Goal: Check status: Check status

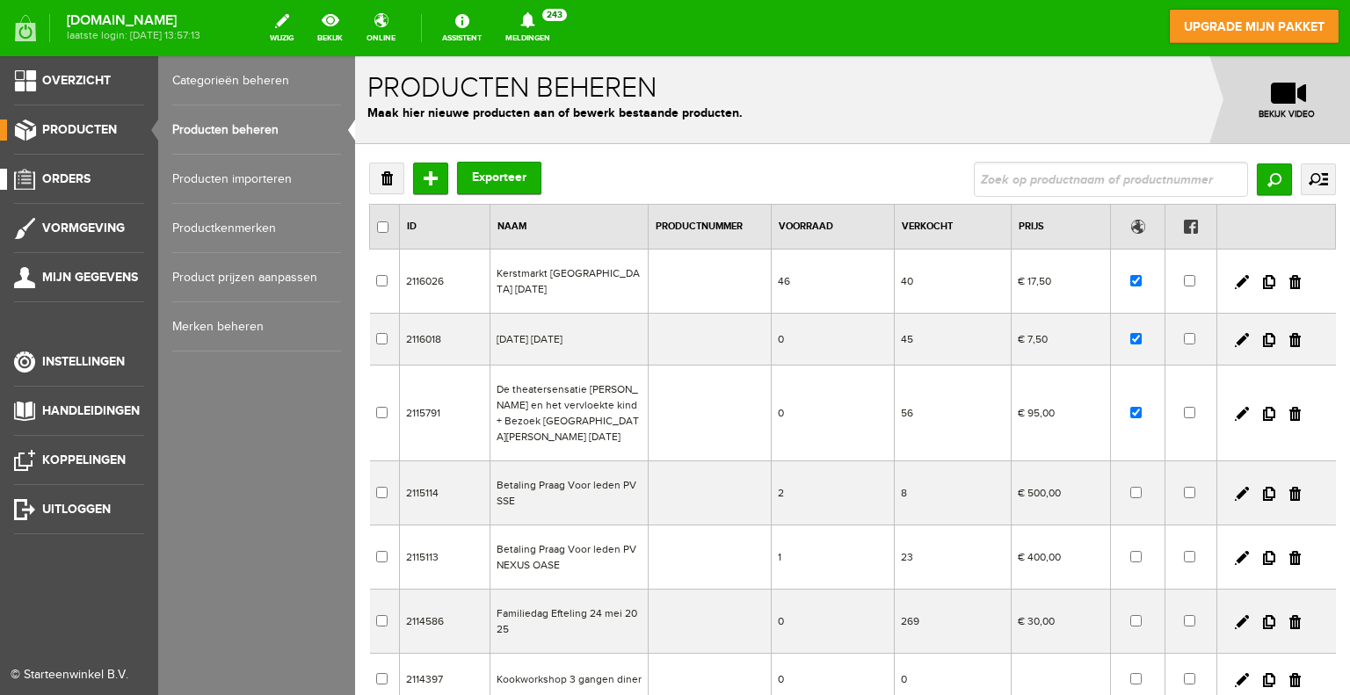
click at [74, 182] on span "Orders" at bounding box center [66, 178] width 48 height 15
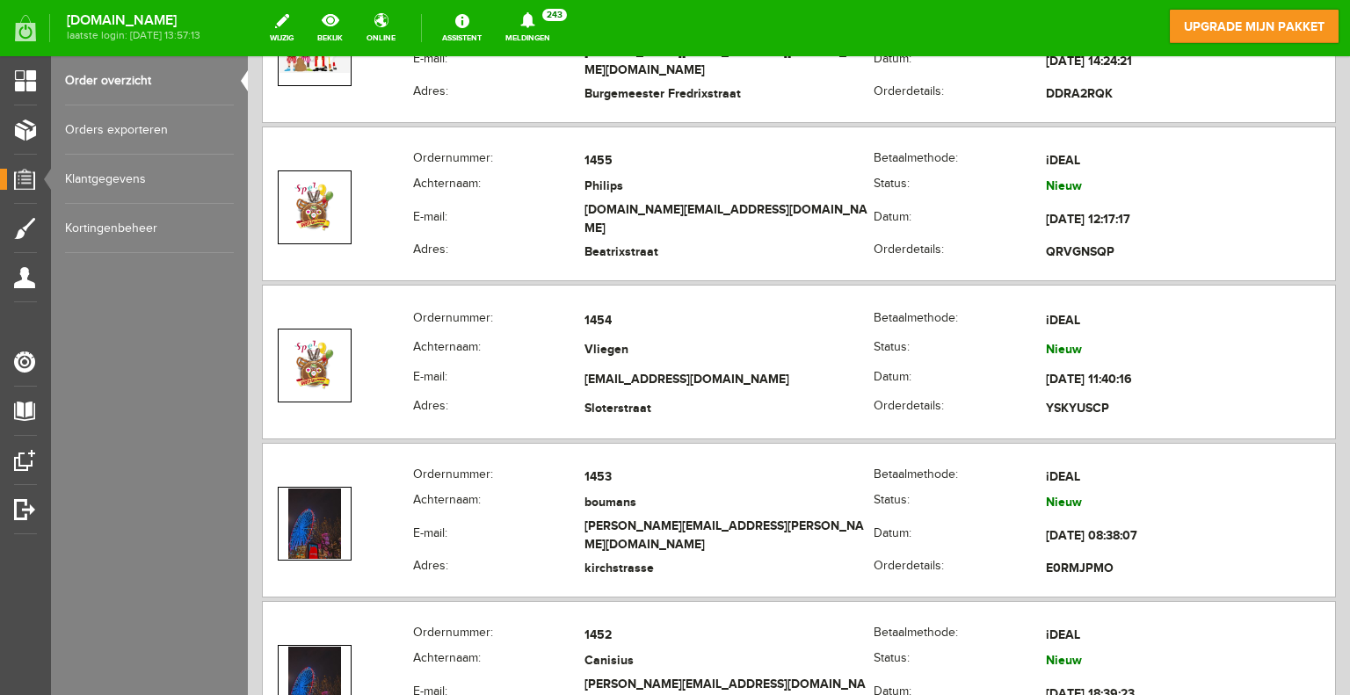
scroll to position [4394, 0]
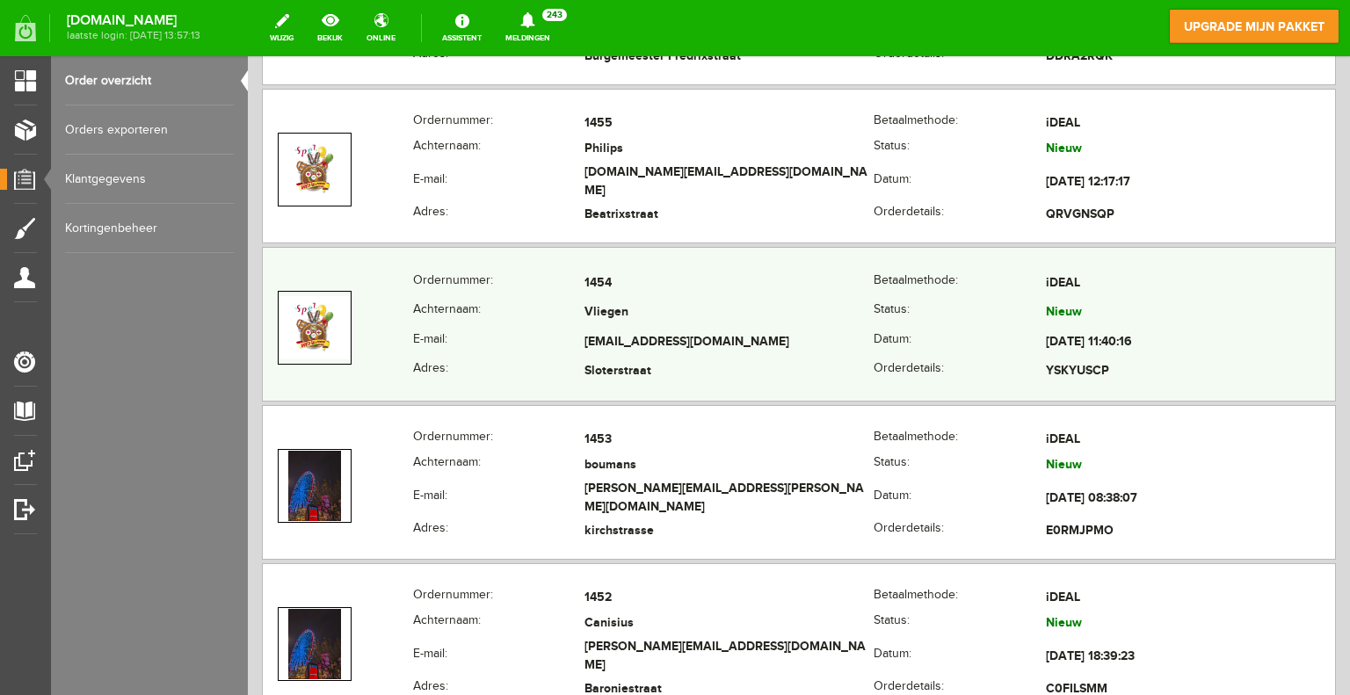
click at [557, 299] on th "Achternaam:" at bounding box center [498, 314] width 171 height 30
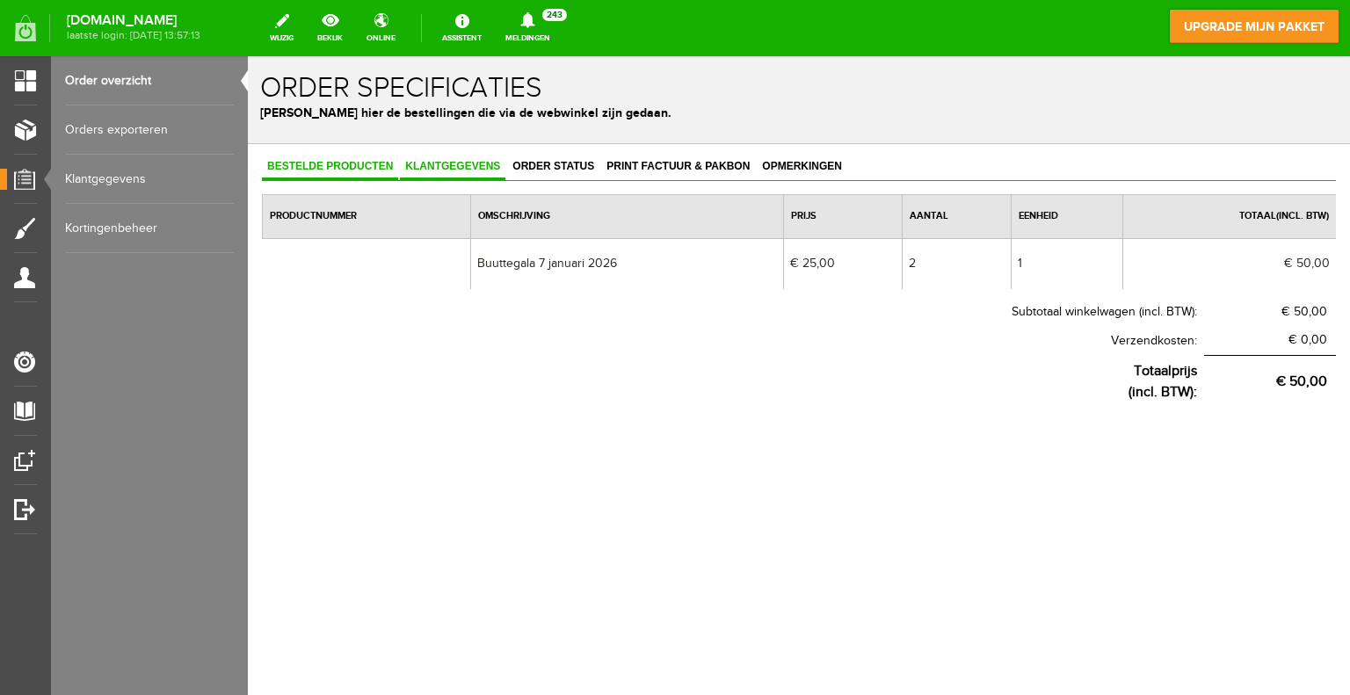
click at [444, 164] on span "Klantgegevens" at bounding box center [452, 166] width 105 height 12
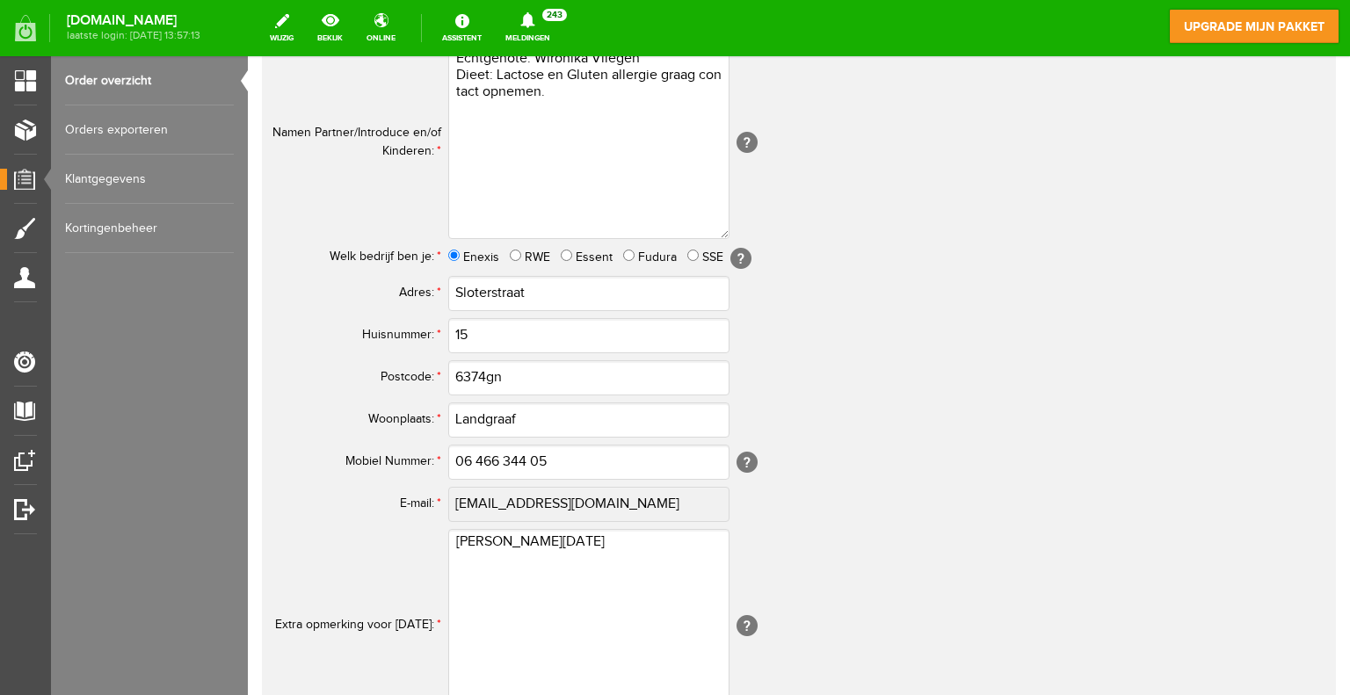
scroll to position [615, 0]
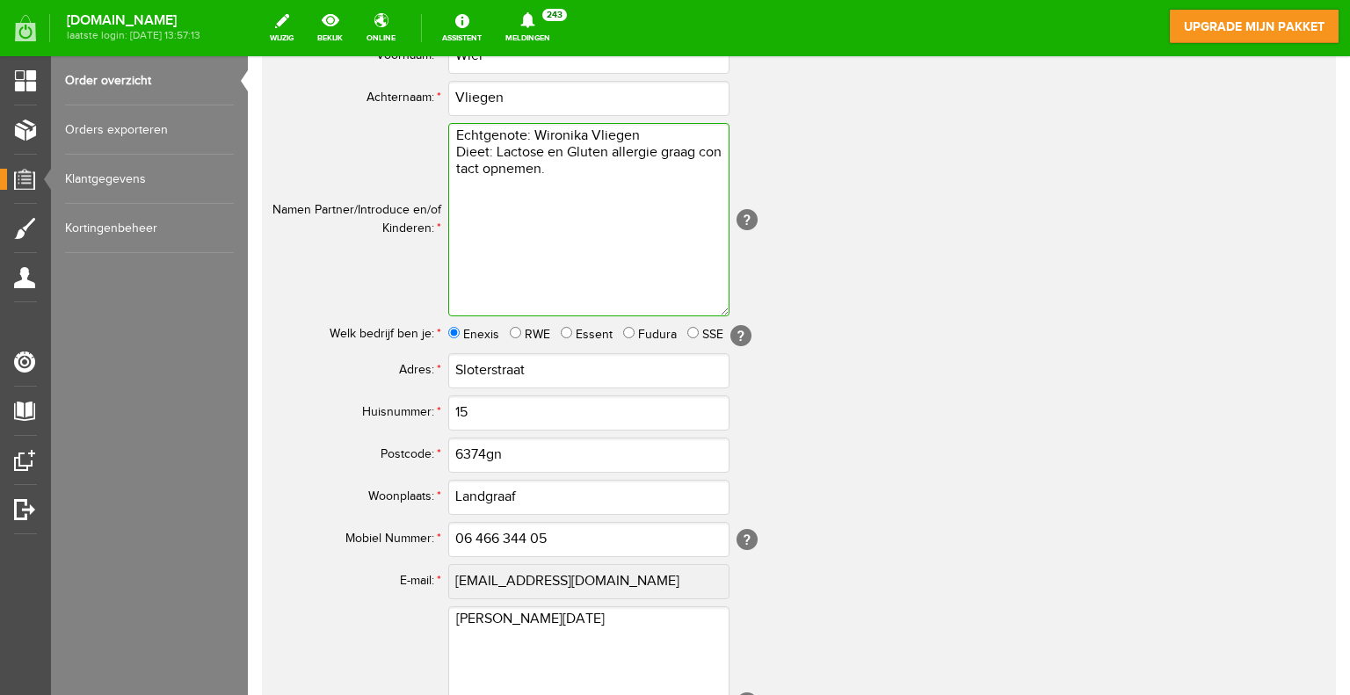
drag, startPoint x: 572, startPoint y: 170, endPoint x: 444, endPoint y: 138, distance: 132.4
click at [444, 138] on tr "Namen Partner/Introduce en/of Kinderen: * Echtgenote: Wironika Vliegen Dieet: L…" at bounding box center [694, 220] width 844 height 200
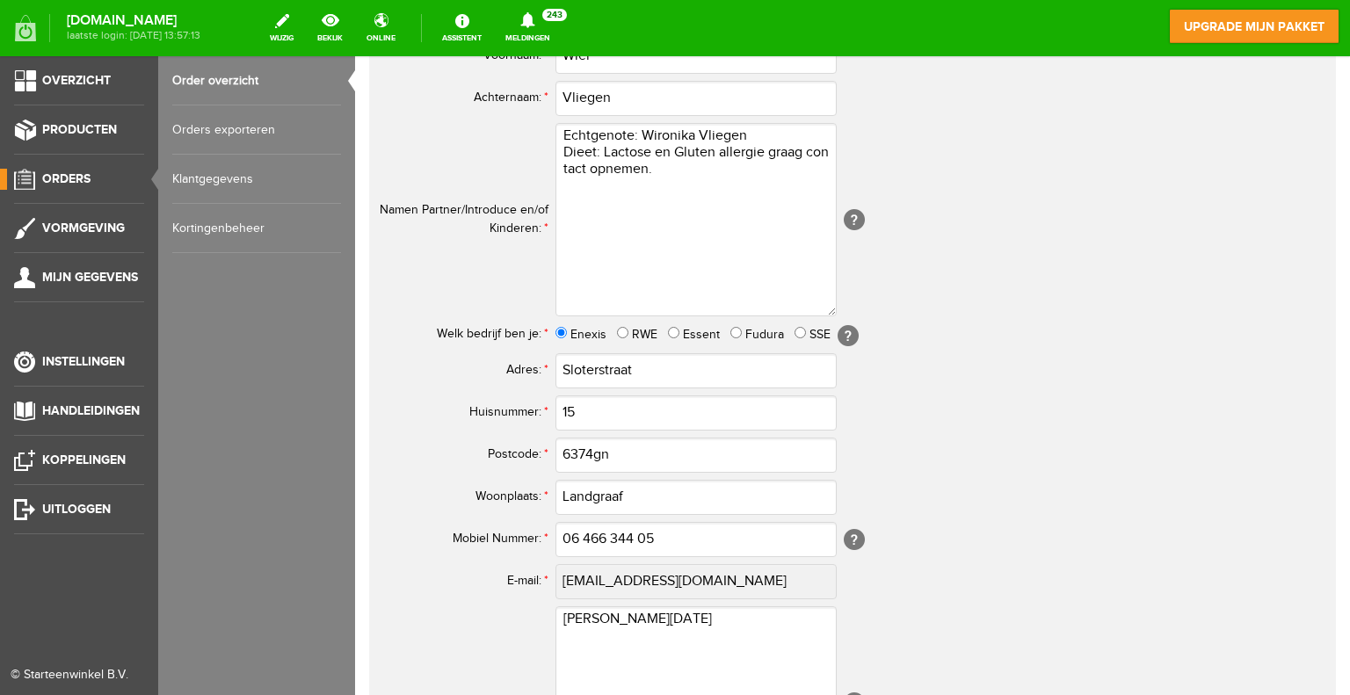
click at [74, 178] on span "Orders" at bounding box center [66, 178] width 48 height 15
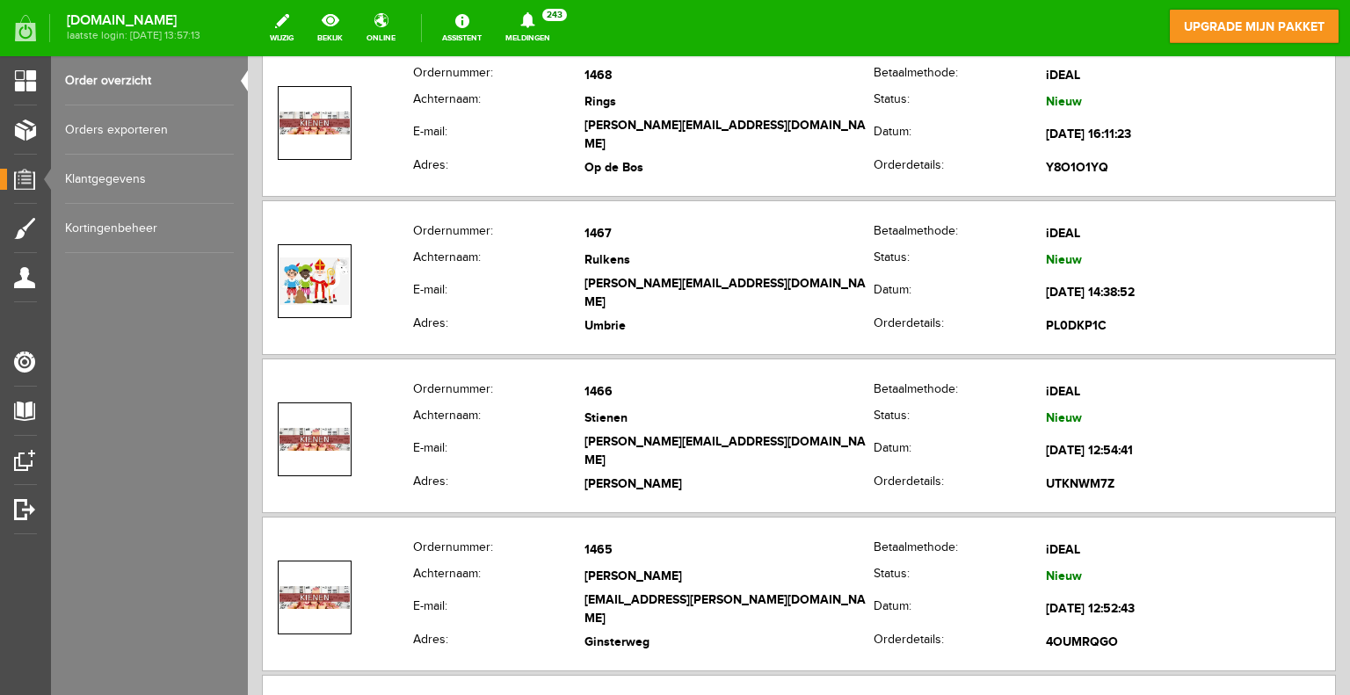
scroll to position [2373, 0]
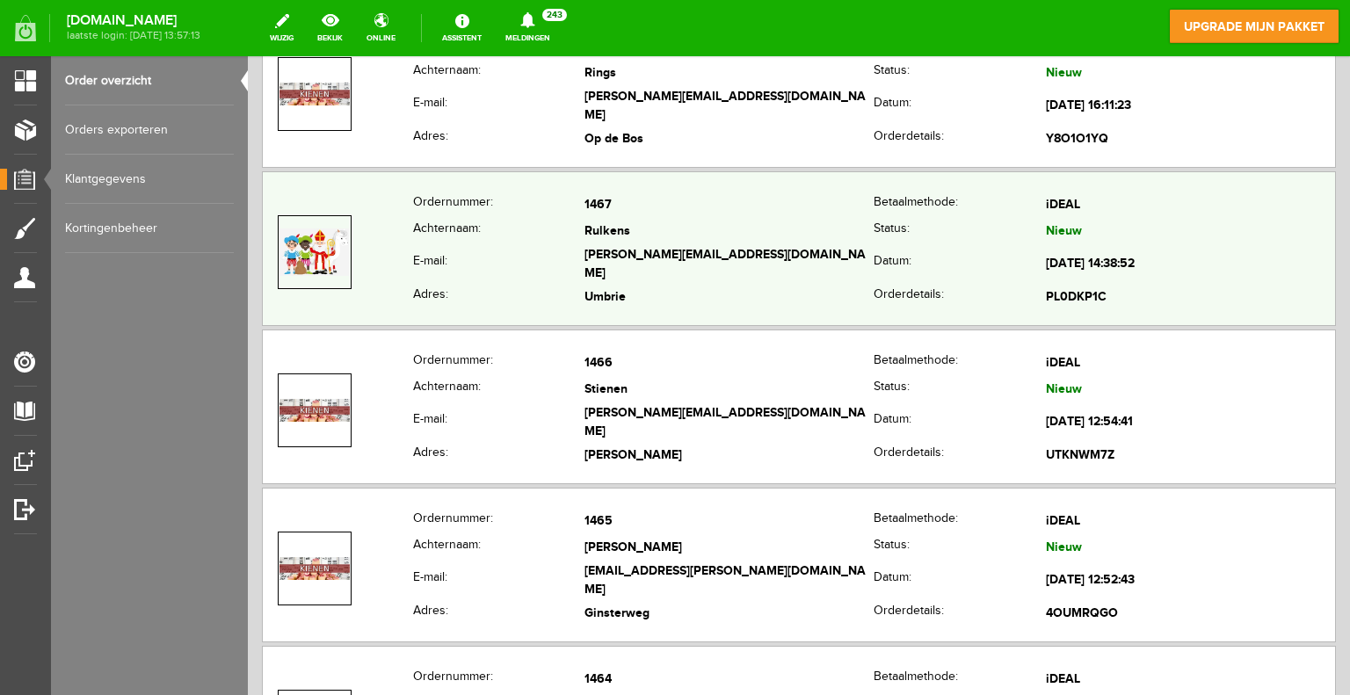
click at [517, 193] on th "Ordernummer:" at bounding box center [498, 205] width 171 height 25
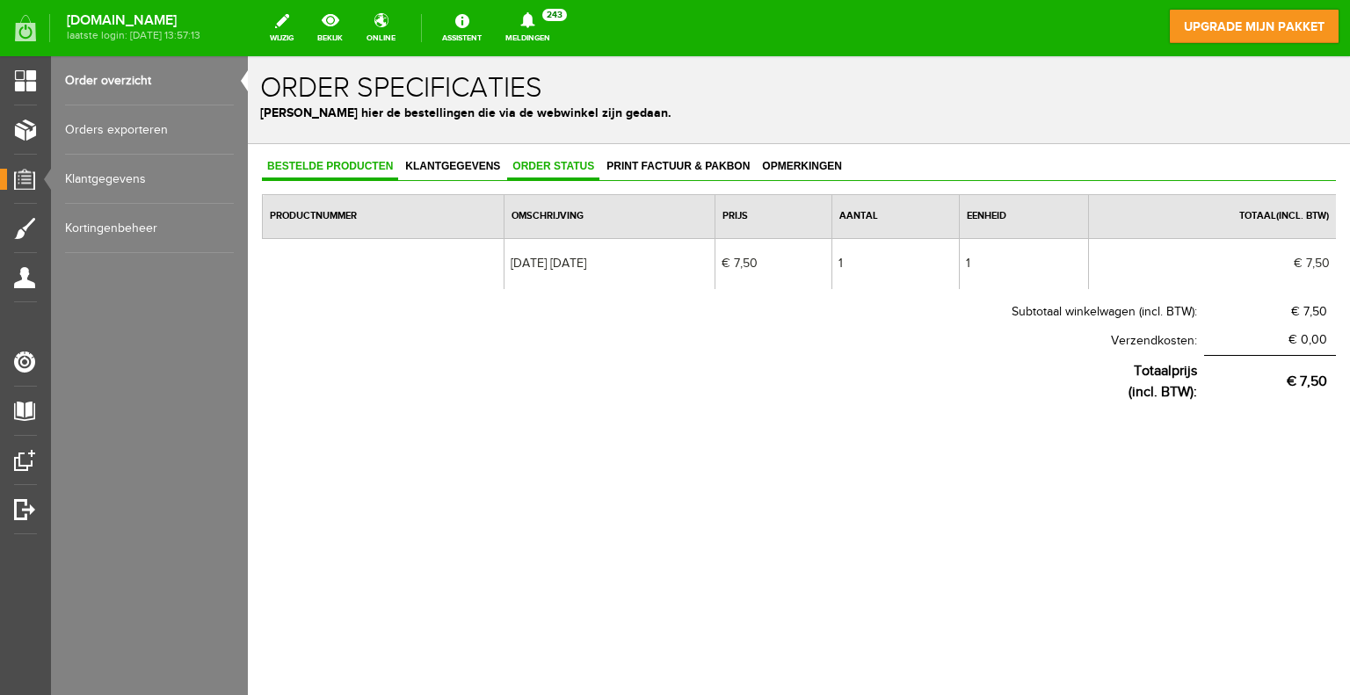
click at [561, 170] on span "Order status" at bounding box center [553, 166] width 92 height 12
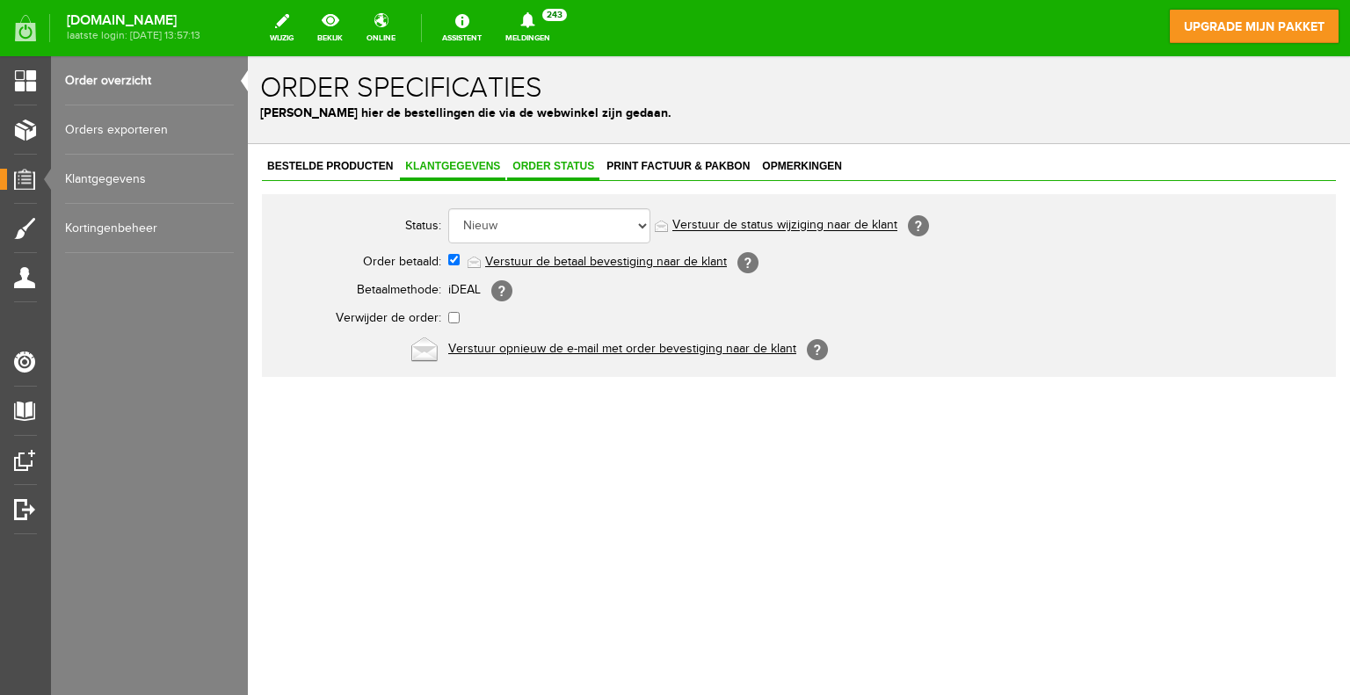
click at [455, 161] on span "Klantgegevens" at bounding box center [452, 166] width 105 height 12
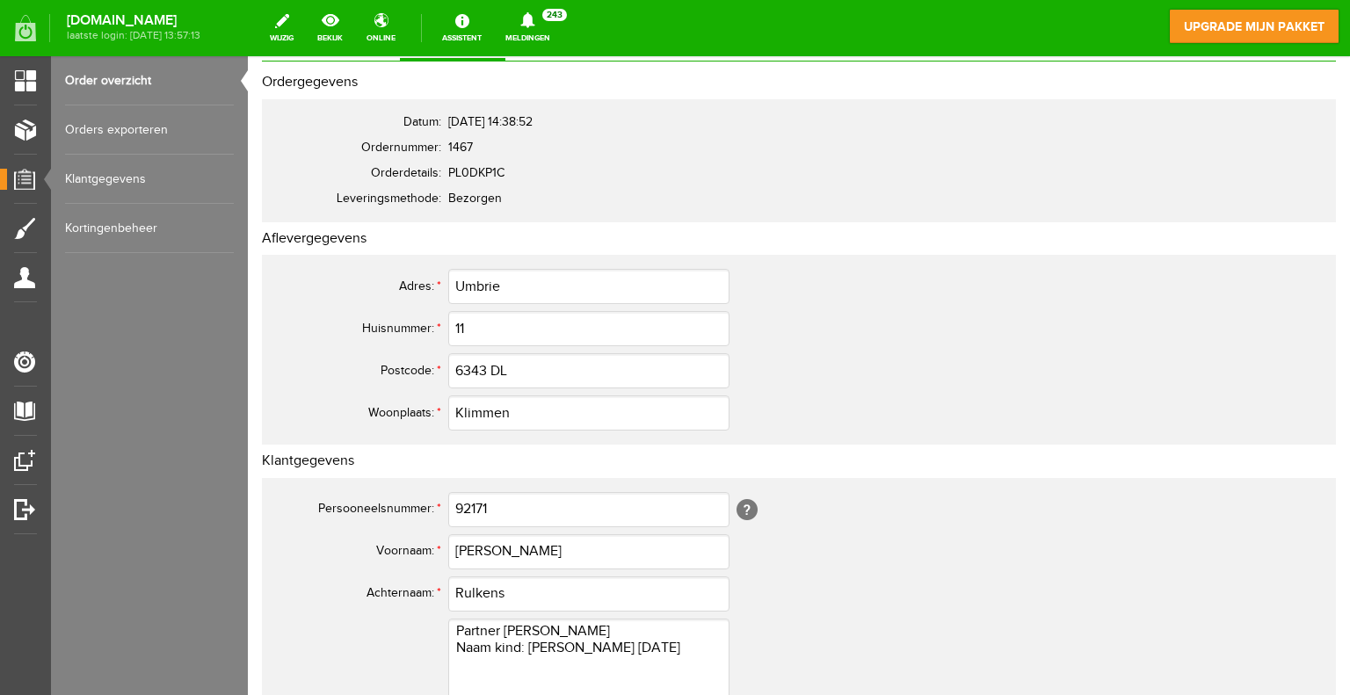
scroll to position [527, 0]
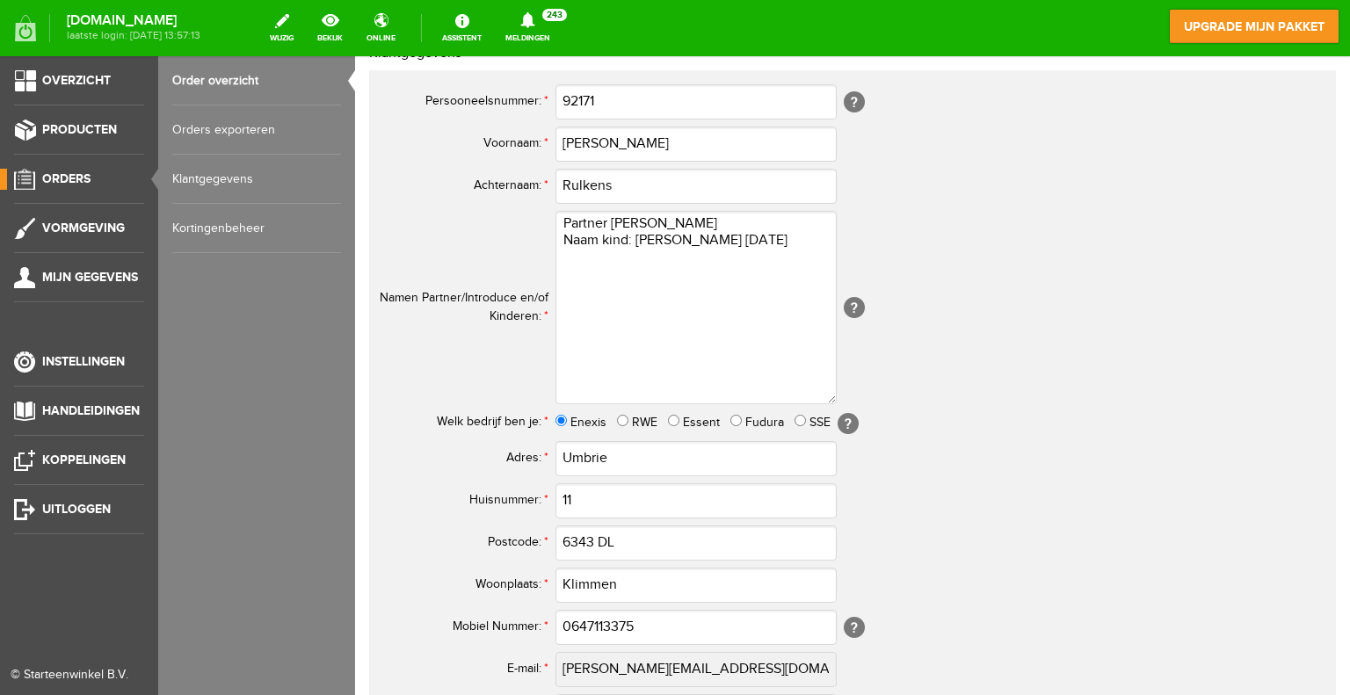
click at [73, 175] on span "Orders" at bounding box center [66, 178] width 48 height 15
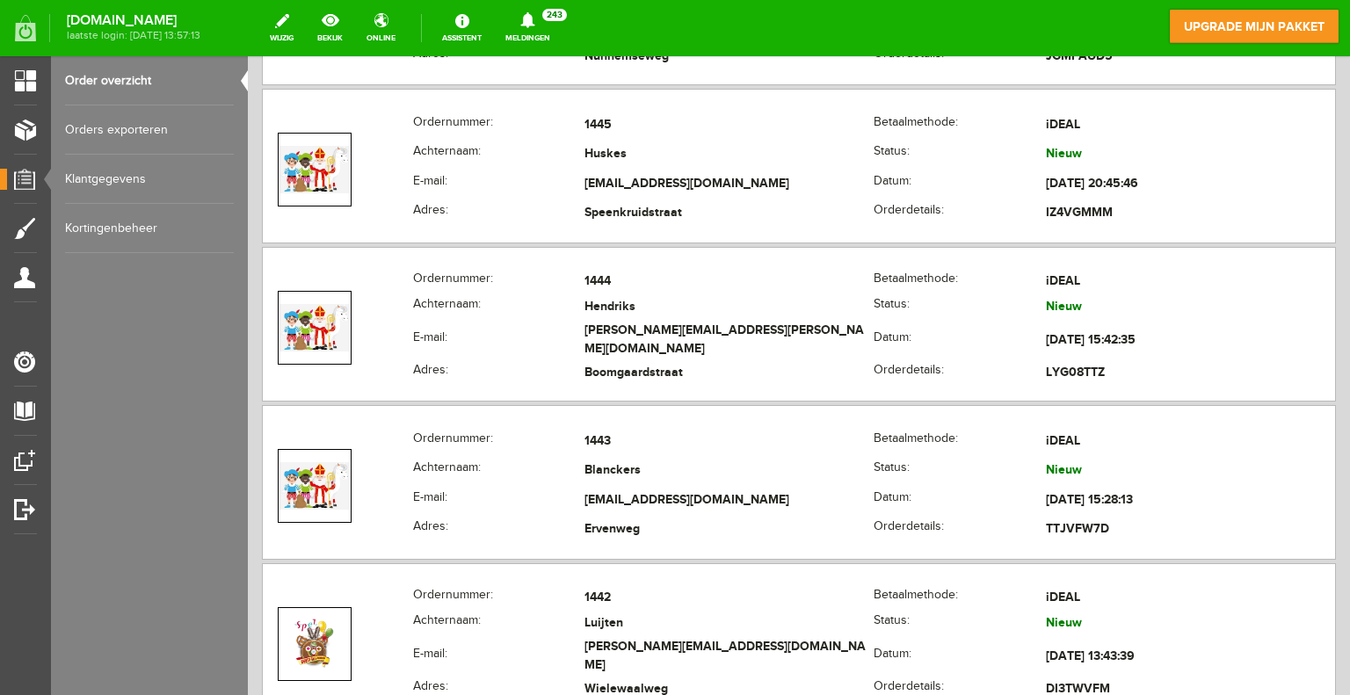
scroll to position [6465, 0]
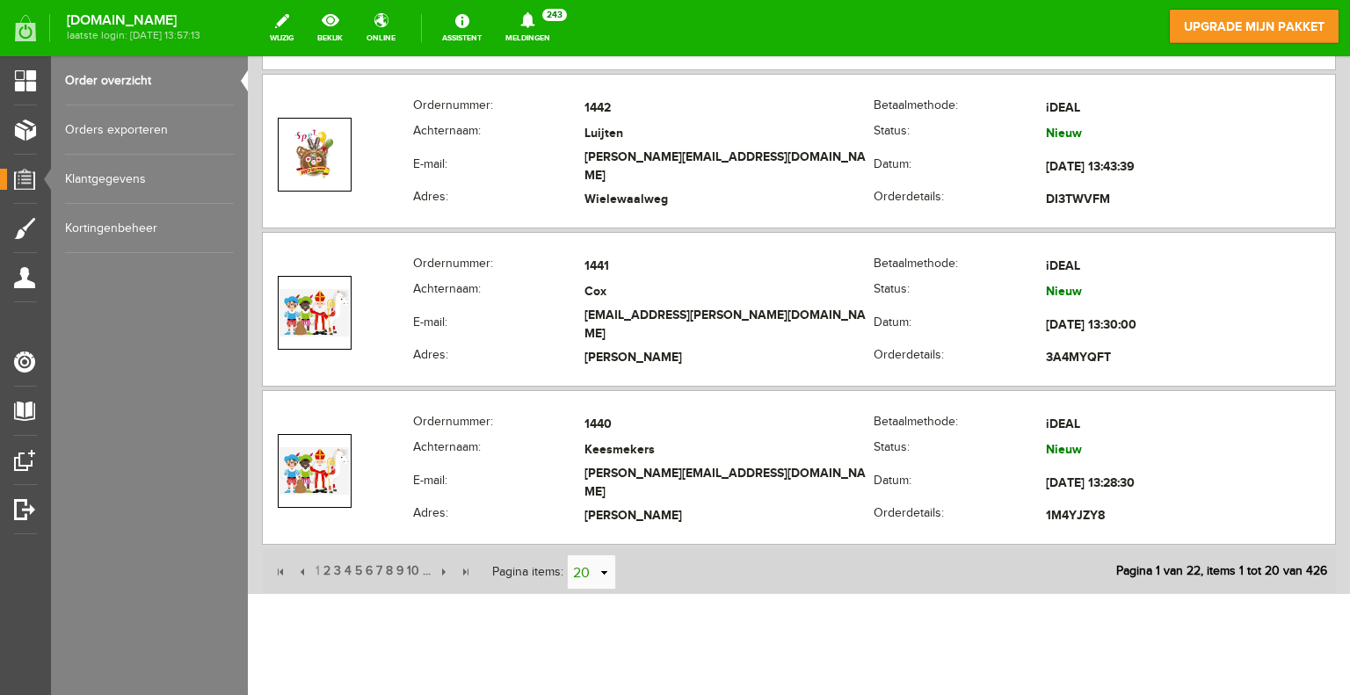
click at [602, 556] on link "select" at bounding box center [604, 572] width 14 height 33
click at [596, 511] on li "50" at bounding box center [591, 509] width 47 height 29
type input "50"
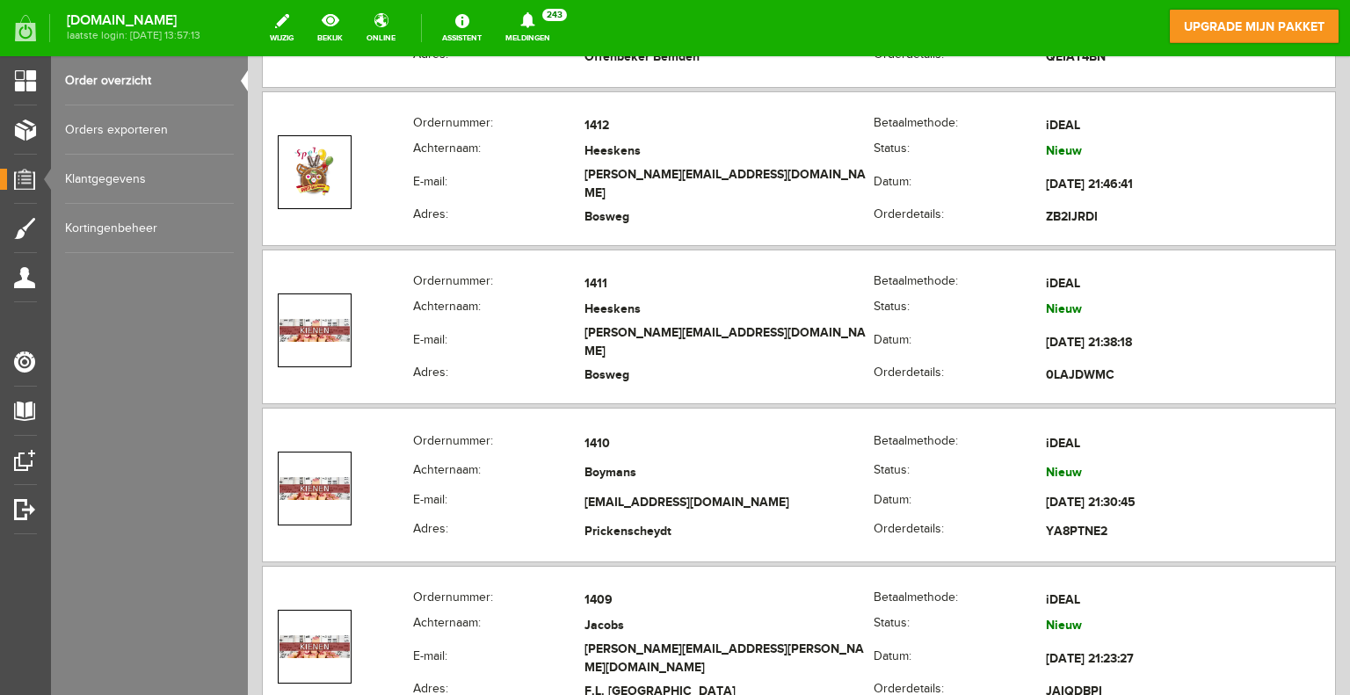
scroll to position [11199, 0]
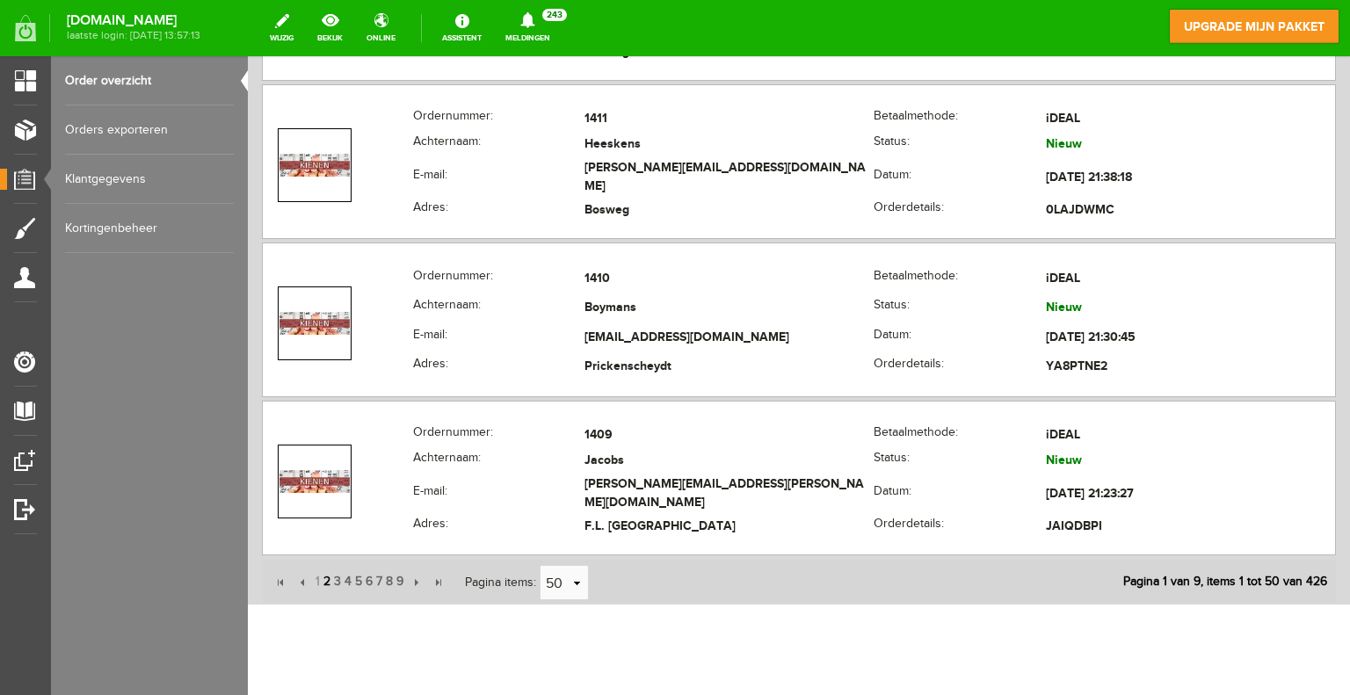
click at [327, 564] on span "2" at bounding box center [327, 581] width 11 height 35
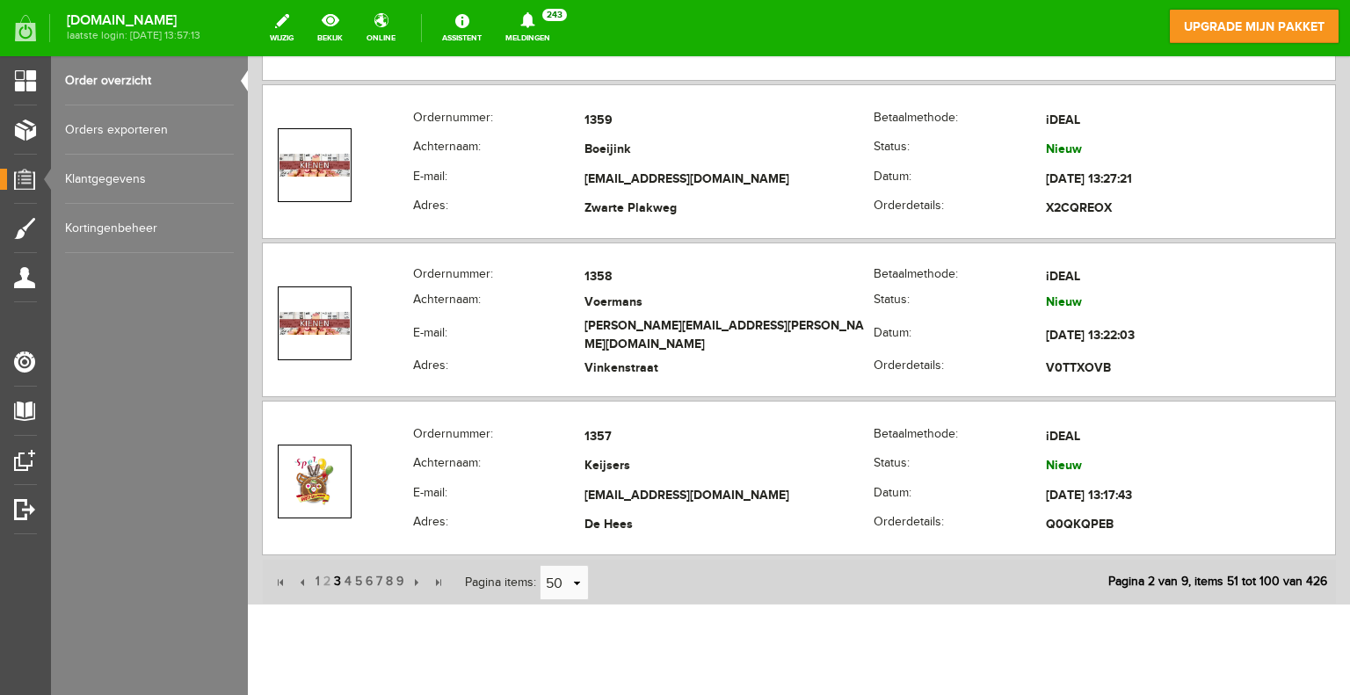
click at [337, 564] on span "3" at bounding box center [337, 581] width 11 height 35
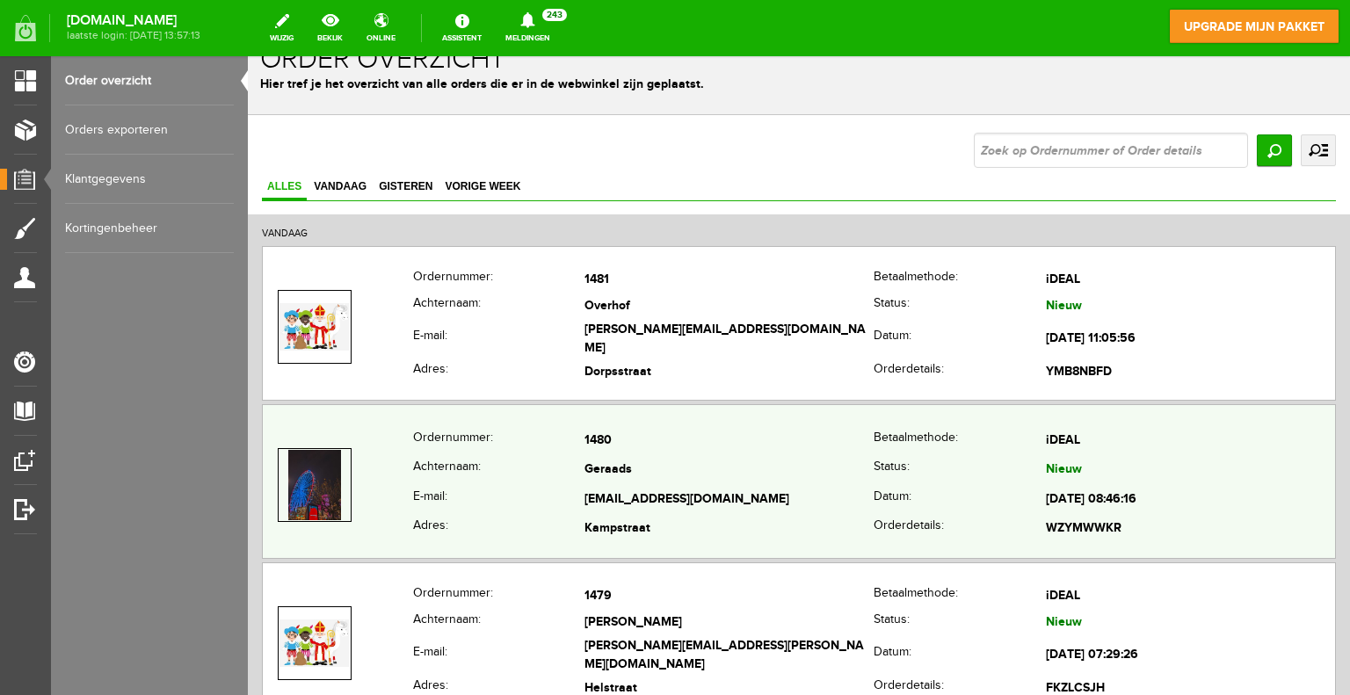
scroll to position [0, 0]
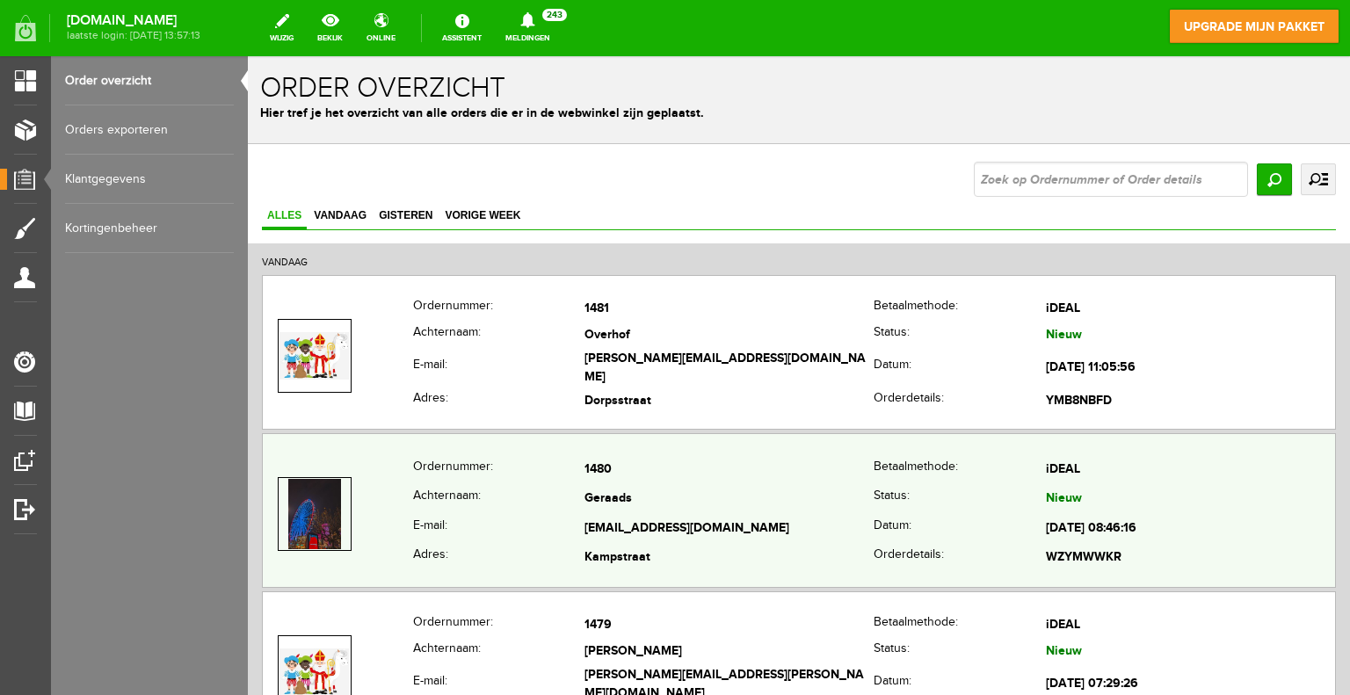
click at [564, 485] on th "Achternaam:" at bounding box center [498, 500] width 171 height 30
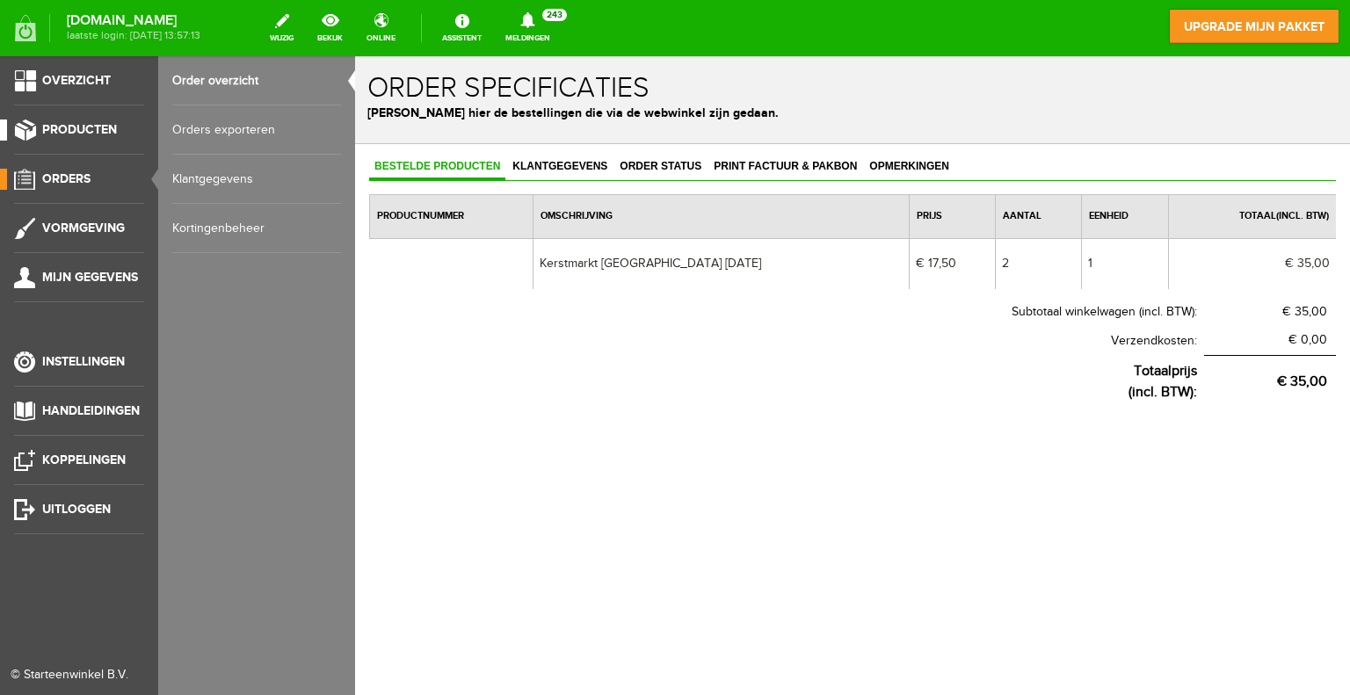
click at [64, 129] on span "Producten" at bounding box center [79, 129] width 75 height 15
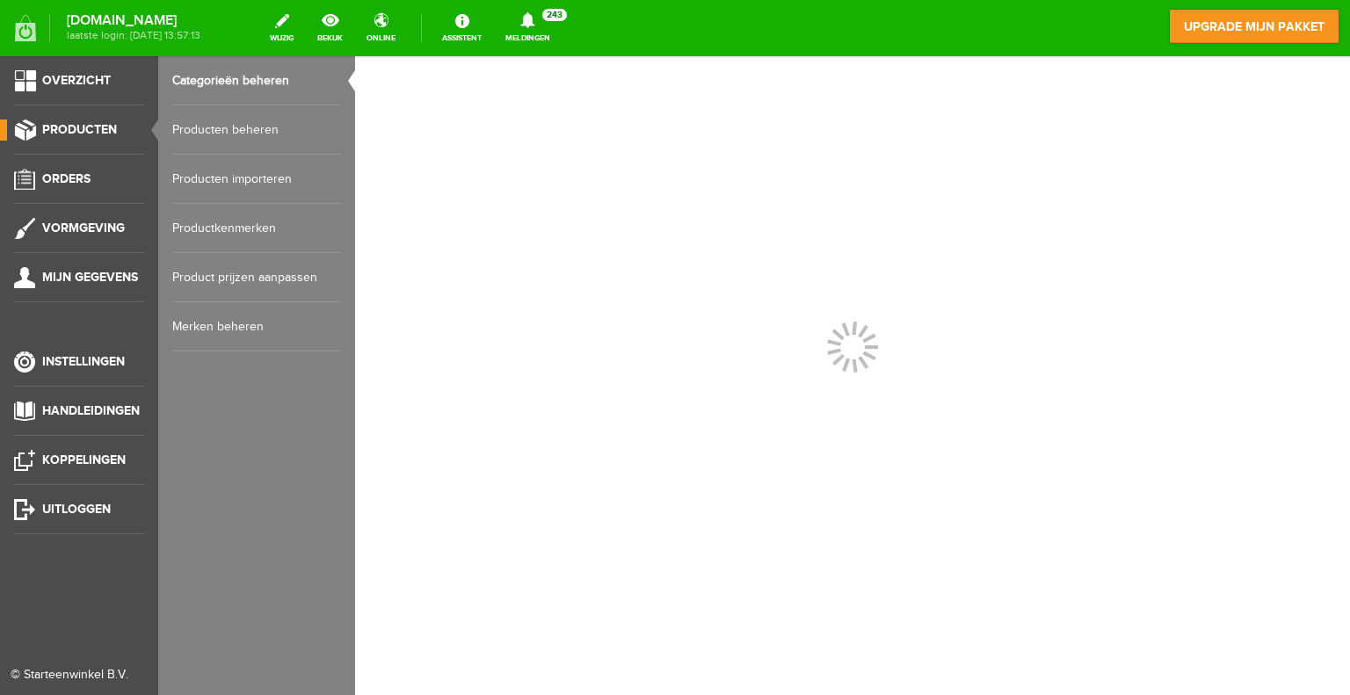
click at [224, 126] on link "Producten beheren" at bounding box center [256, 129] width 169 height 49
